Goal: Task Accomplishment & Management: Manage account settings

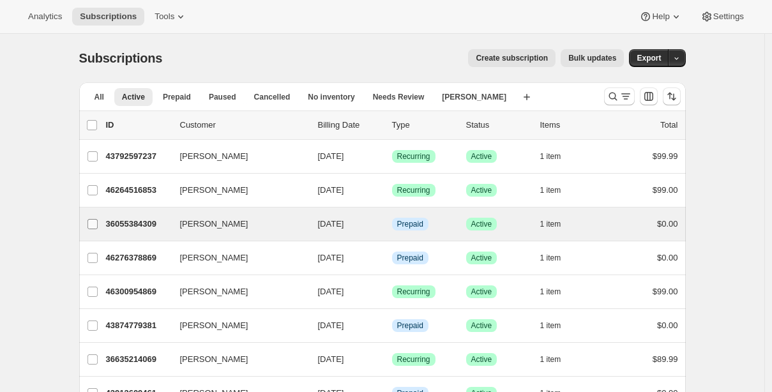
click at [97, 223] on input "[PERSON_NAME]" at bounding box center [93, 224] width 10 height 10
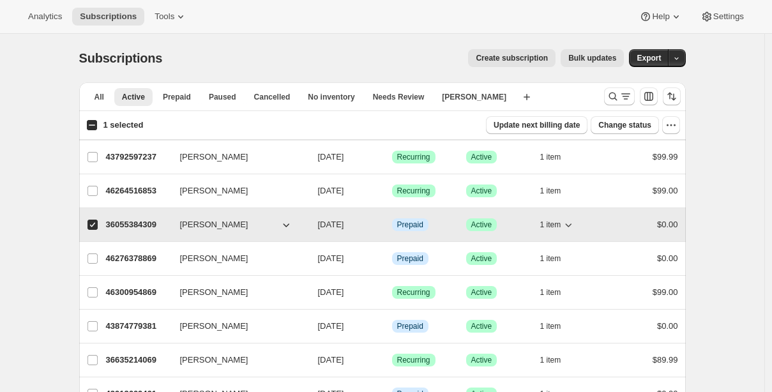
click at [151, 224] on p "36055384309" at bounding box center [138, 224] width 64 height 13
checkbox input "false"
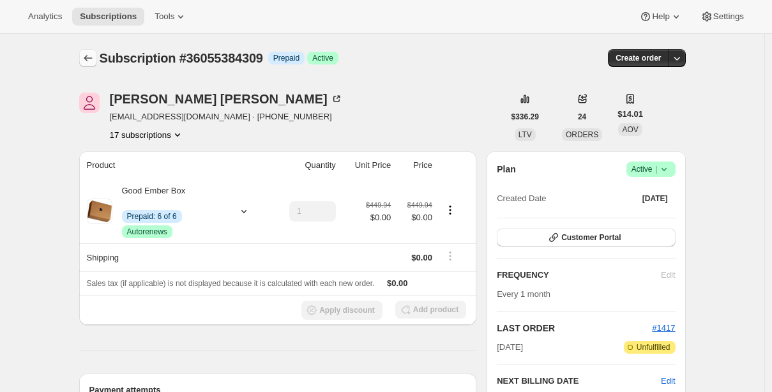
click at [95, 57] on icon "Subscriptions" at bounding box center [88, 58] width 13 height 13
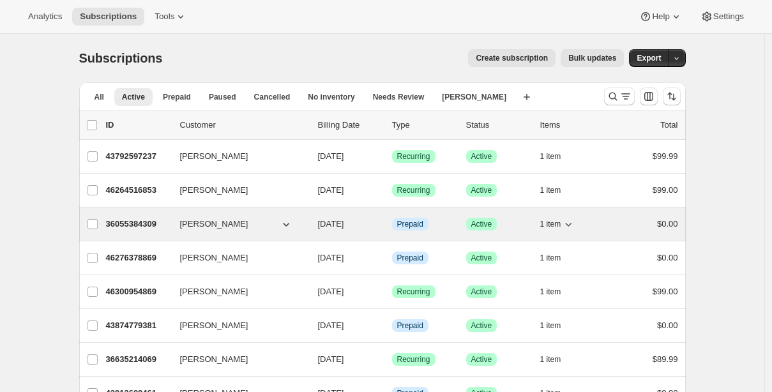
click at [139, 227] on p "36055384309" at bounding box center [138, 224] width 64 height 13
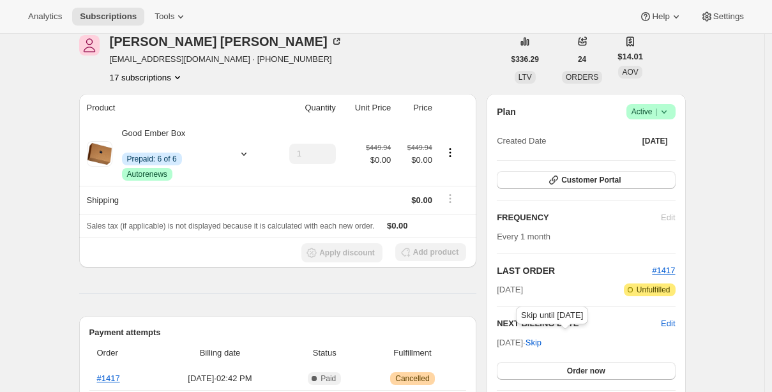
scroll to position [105, 0]
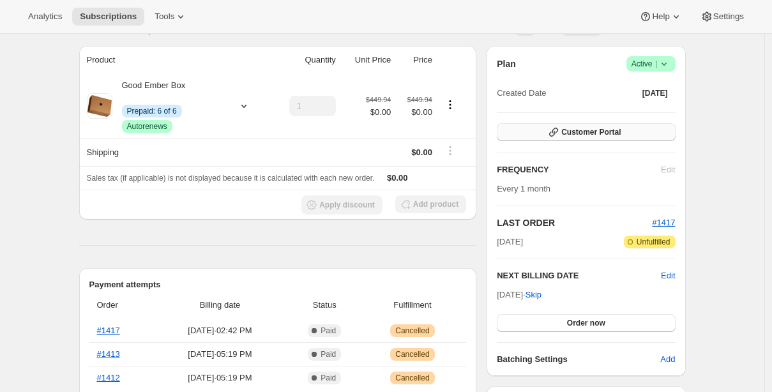
click at [583, 137] on span "Customer Portal" at bounding box center [591, 132] width 59 height 10
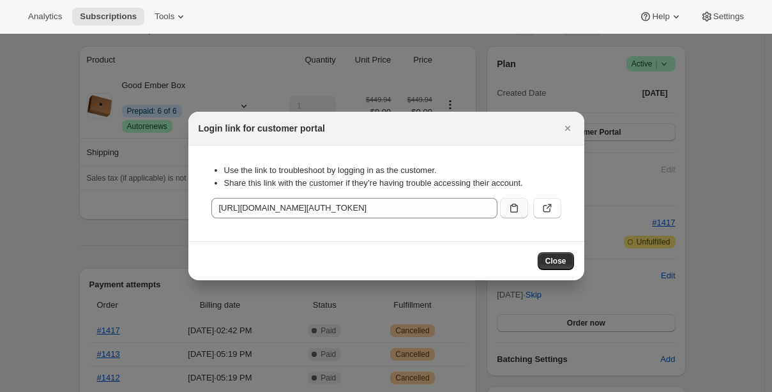
click at [510, 212] on icon ":rp0:" at bounding box center [514, 208] width 8 height 9
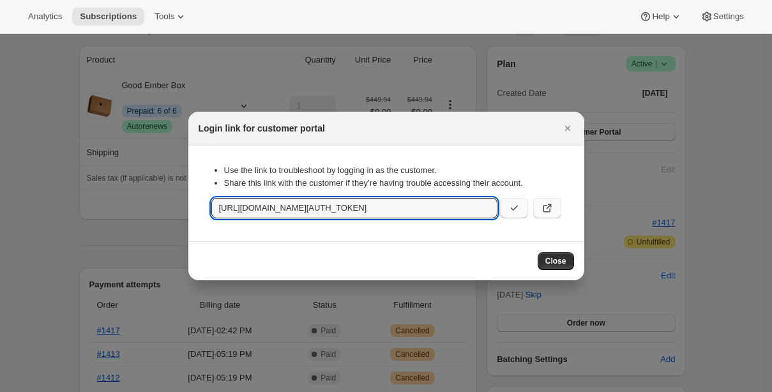
click at [547, 209] on icon ":rp0:" at bounding box center [547, 208] width 13 height 13
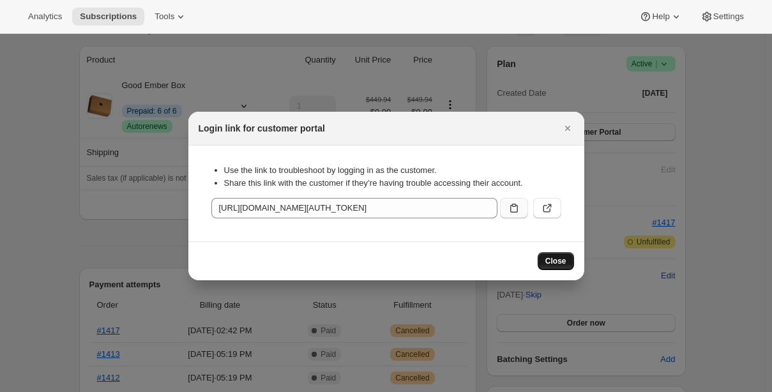
click at [546, 256] on button "Close" at bounding box center [556, 261] width 36 height 18
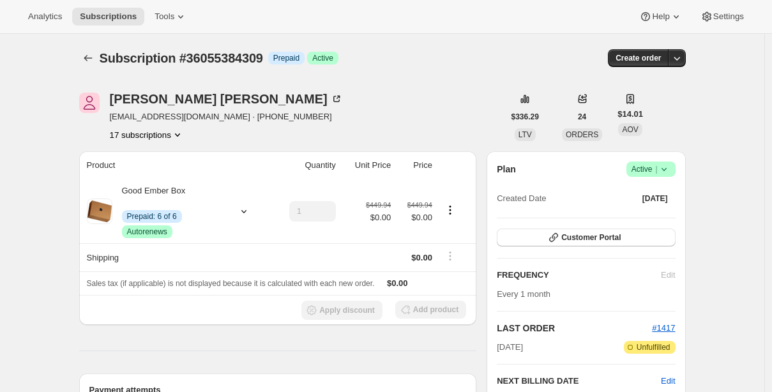
scroll to position [105, 0]
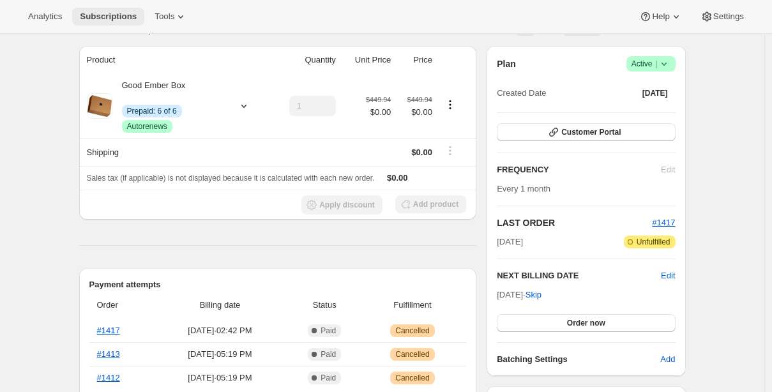
click at [104, 20] on span "Subscriptions" at bounding box center [108, 16] width 57 height 10
